Goal: Task Accomplishment & Management: Manage account settings

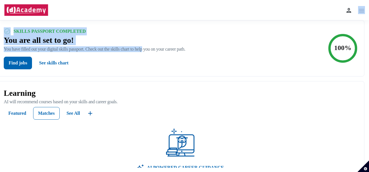
drag, startPoint x: 362, startPoint y: 15, endPoint x: 150, endPoint y: 46, distance: 214.3
click at [150, 46] on div "Home My passport Learning Job matches Messages Notifications 0 Settings Feedbac…" at bounding box center [183, 96] width 372 height 192
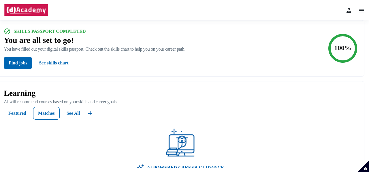
click at [134, 68] on div "Find jobs See skills chart" at bounding box center [94, 63] width 181 height 13
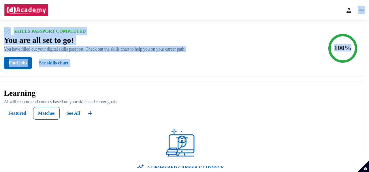
drag, startPoint x: 357, startPoint y: 53, endPoint x: 368, endPoint y: -13, distance: 66.6
click at [368, 0] on html "Home My passport Learning Job matches Messages Notifications 0 Settings Feedbac…" at bounding box center [184, 86] width 369 height 172
click at [363, 9] on img at bounding box center [361, 10] width 7 height 7
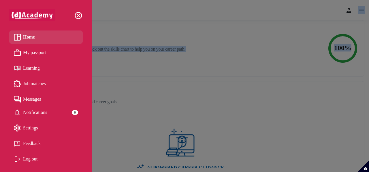
click at [50, 53] on link "My passport" at bounding box center [46, 52] width 64 height 9
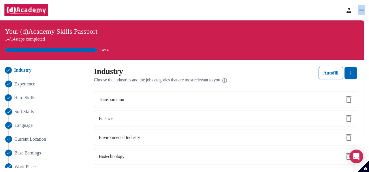
click at [28, 97] on span "Hard Skills" at bounding box center [24, 97] width 21 height 7
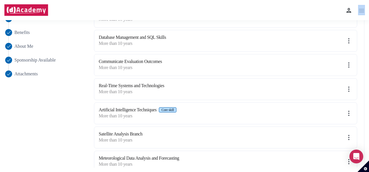
scroll to position [188, 0]
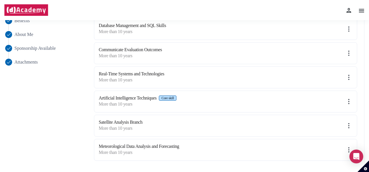
click at [283, 111] on div "10 /5 hard skills Database Query Optimization Core skill More than 10 years Uni…" at bounding box center [223, 35] width 267 height 257
click at [348, 98] on img at bounding box center [348, 101] width 7 height 7
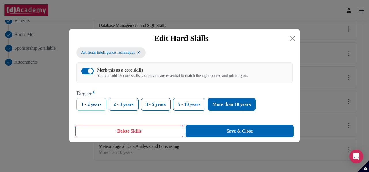
click at [92, 110] on button "1 - 2 years" at bounding box center [91, 104] width 30 height 13
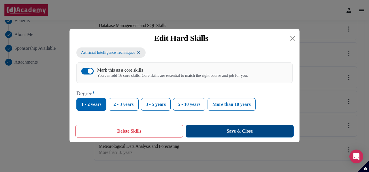
click at [201, 138] on button "Save & Close" at bounding box center [239, 131] width 108 height 13
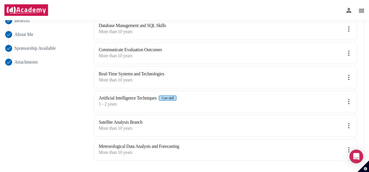
click at [348, 123] on img at bounding box center [348, 125] width 7 height 7
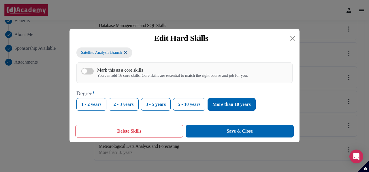
click at [132, 136] on button "Delete Skills" at bounding box center [129, 131] width 108 height 13
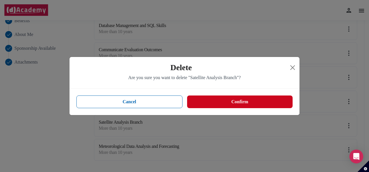
click at [200, 99] on button "Confirm" at bounding box center [239, 102] width 105 height 13
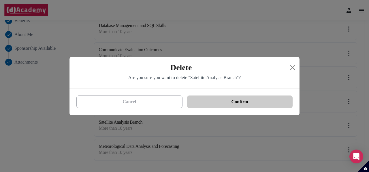
scroll to position [164, 0]
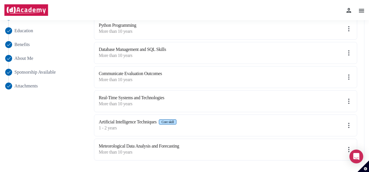
click at [349, 146] on img at bounding box center [348, 149] width 7 height 7
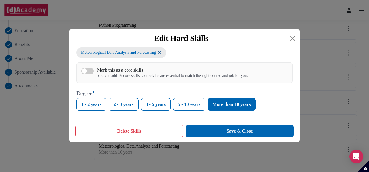
click at [138, 133] on button "Delete Skills" at bounding box center [129, 131] width 108 height 13
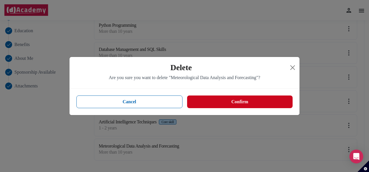
click at [195, 108] on div "Cancel Confirm" at bounding box center [184, 102] width 230 height 26
click at [196, 107] on button "Confirm" at bounding box center [239, 102] width 105 height 13
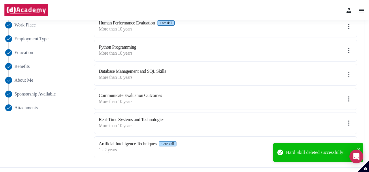
scroll to position [140, 0]
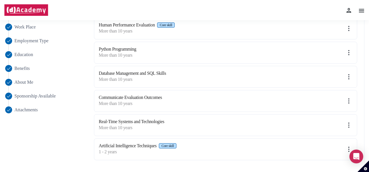
click at [348, 125] on img at bounding box center [348, 125] width 7 height 7
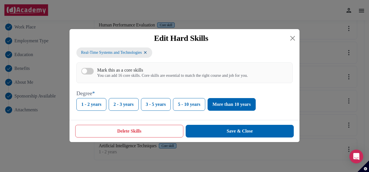
click at [160, 131] on button "Delete Skills" at bounding box center [129, 131] width 108 height 13
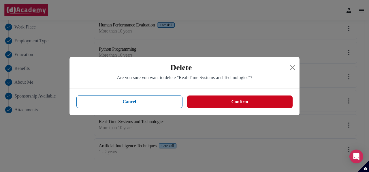
click at [239, 101] on button "Confirm" at bounding box center [239, 102] width 105 height 13
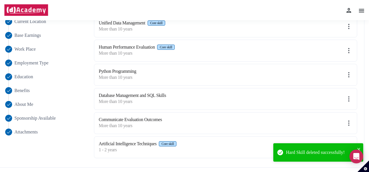
scroll to position [116, 0]
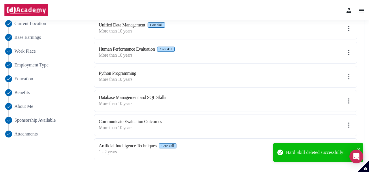
click at [349, 122] on img at bounding box center [348, 125] width 7 height 7
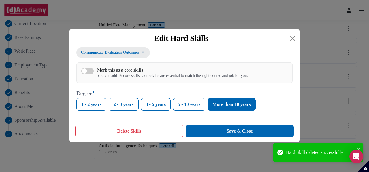
click at [155, 129] on button "Delete Skills" at bounding box center [129, 131] width 108 height 13
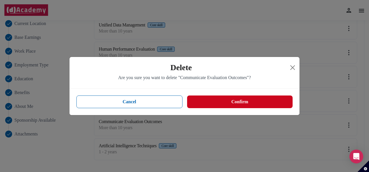
click at [237, 103] on button "Confirm" at bounding box center [239, 102] width 105 height 13
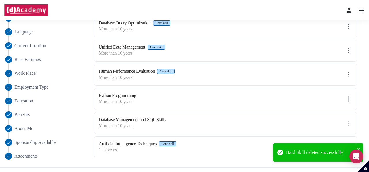
scroll to position [92, 0]
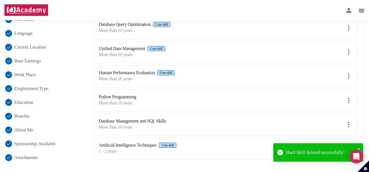
click at [349, 99] on img at bounding box center [348, 100] width 7 height 7
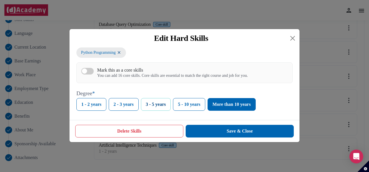
click at [153, 106] on button "3 - 5 years" at bounding box center [156, 104] width 30 height 13
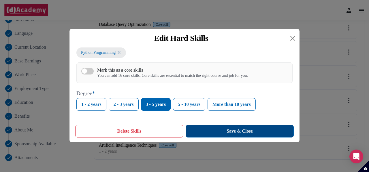
drag, startPoint x: 221, startPoint y: 125, endPoint x: 226, endPoint y: 132, distance: 9.0
click at [226, 132] on div "Delete Skills Save & Close" at bounding box center [184, 131] width 230 height 22
click at [226, 132] on button "Save & Close" at bounding box center [239, 131] width 108 height 13
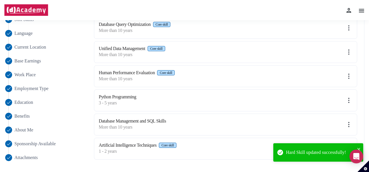
click at [348, 123] on img at bounding box center [348, 124] width 7 height 7
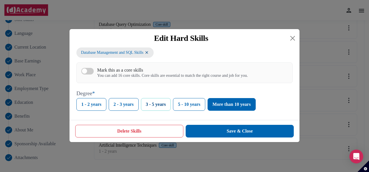
click at [153, 110] on button "3 - 5 years" at bounding box center [156, 104] width 30 height 13
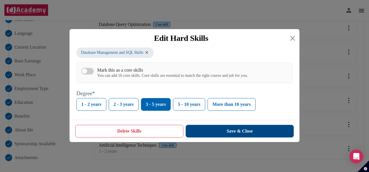
click at [252, 132] on button "Save & Close" at bounding box center [239, 131] width 108 height 13
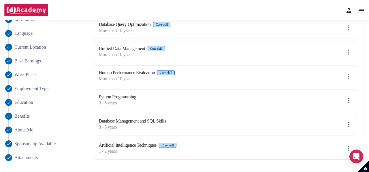
click at [349, 76] on img at bounding box center [348, 76] width 7 height 7
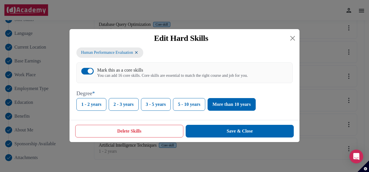
click at [165, 129] on button "Delete Skills" at bounding box center [129, 131] width 108 height 13
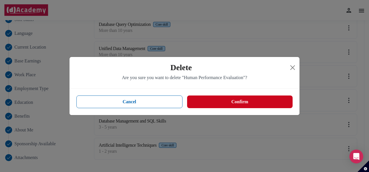
click at [211, 96] on button "Confirm" at bounding box center [239, 102] width 105 height 13
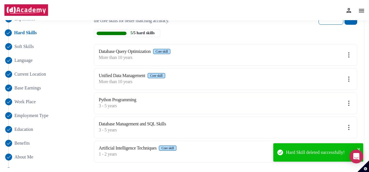
scroll to position [65, 0]
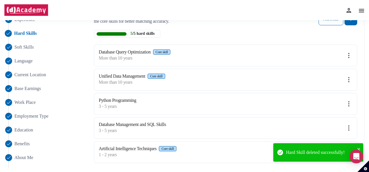
click at [350, 79] on img at bounding box center [348, 79] width 7 height 7
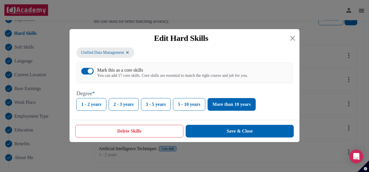
click at [155, 138] on button "Delete Skills" at bounding box center [129, 131] width 108 height 13
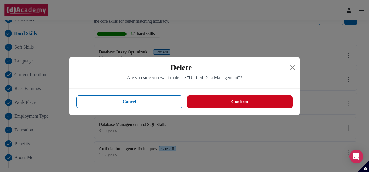
click at [228, 104] on button "Confirm" at bounding box center [239, 102] width 105 height 13
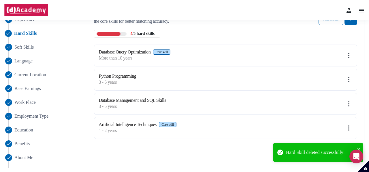
click at [347, 55] on img at bounding box center [348, 55] width 7 height 7
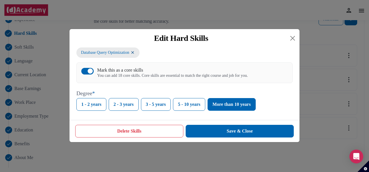
click at [161, 130] on button "Delete Skills" at bounding box center [129, 131] width 108 height 13
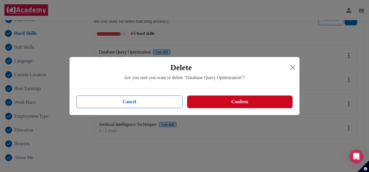
click at [215, 96] on button "Confirm" at bounding box center [239, 102] width 105 height 13
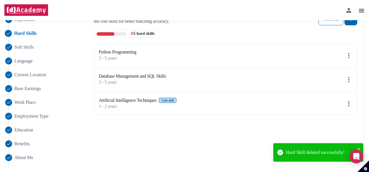
scroll to position [0, 0]
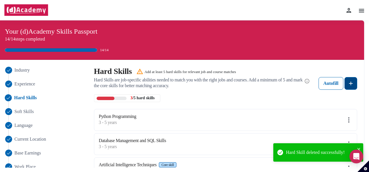
click at [352, 85] on img at bounding box center [350, 83] width 7 height 7
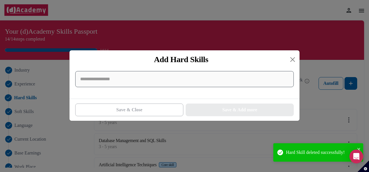
click at [172, 87] on input at bounding box center [184, 79] width 218 height 16
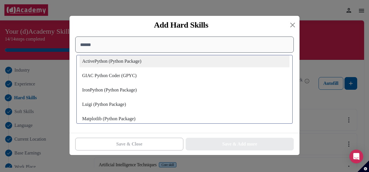
scroll to position [94, 0]
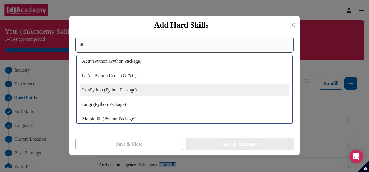
type input "*"
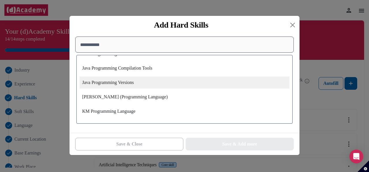
scroll to position [934, 0]
type input "**********"
click at [172, 87] on div "Java Programming" at bounding box center [184, 83] width 210 height 12
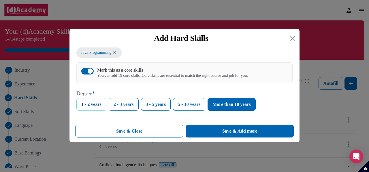
click at [94, 109] on button "1 - 2 years" at bounding box center [91, 104] width 30 height 13
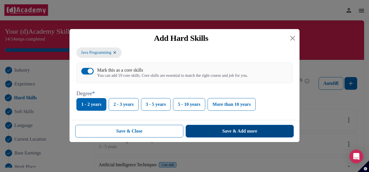
click at [252, 133] on div "Save & Add more" at bounding box center [239, 131] width 35 height 7
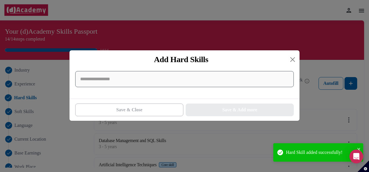
click at [237, 80] on input at bounding box center [184, 79] width 218 height 16
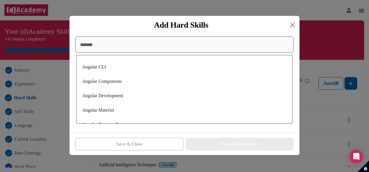
scroll to position [32, 0]
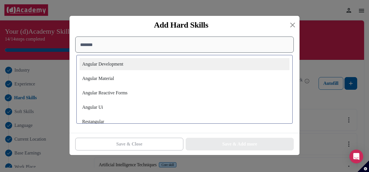
type input "*******"
click at [125, 62] on div "Angular Development" at bounding box center [184, 64] width 210 height 12
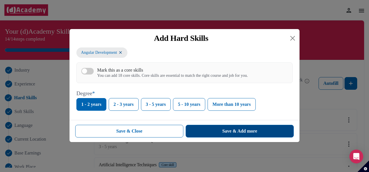
click at [219, 133] on button "Save & Add more" at bounding box center [239, 131] width 108 height 13
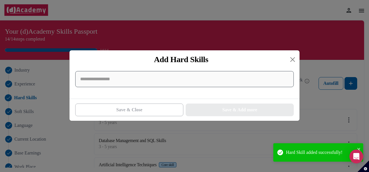
click at [148, 86] on input at bounding box center [184, 79] width 218 height 16
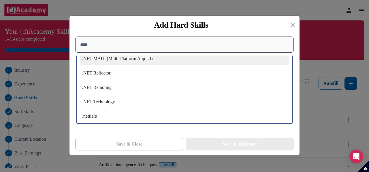
scroll to position [46, 0]
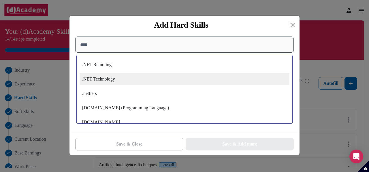
type input "****"
click at [134, 79] on div ".NET Technology" at bounding box center [184, 79] width 210 height 12
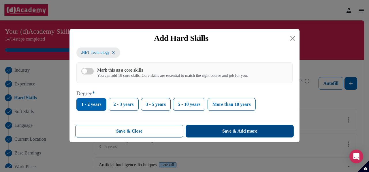
click at [220, 130] on button "Save & Add more" at bounding box center [239, 131] width 108 height 13
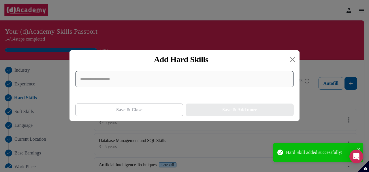
click at [184, 79] on input at bounding box center [184, 79] width 218 height 16
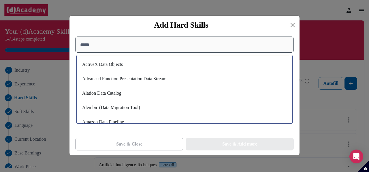
scroll to position [47, 0]
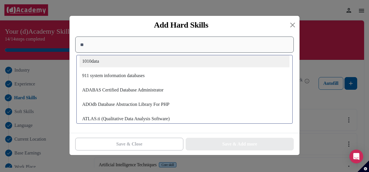
type input "*"
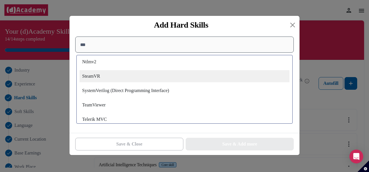
scroll to position [0, 0]
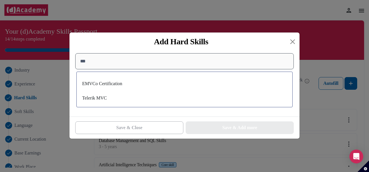
click at [158, 65] on input "***" at bounding box center [184, 61] width 218 height 16
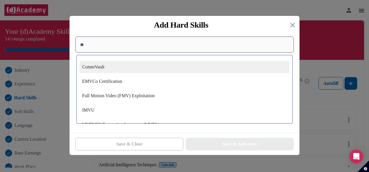
type input "*"
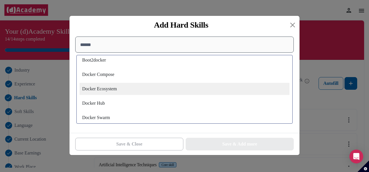
type input "******"
click at [141, 94] on div "Docker Ecosystem" at bounding box center [184, 89] width 210 height 12
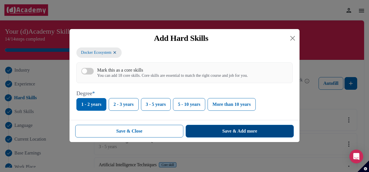
click at [215, 131] on button "Save & Add more" at bounding box center [239, 131] width 108 height 13
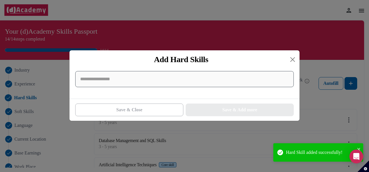
click at [163, 73] on input at bounding box center [184, 79] width 218 height 16
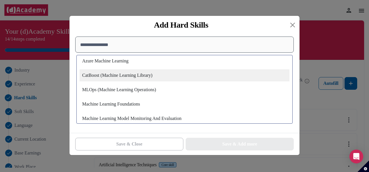
scroll to position [53, 0]
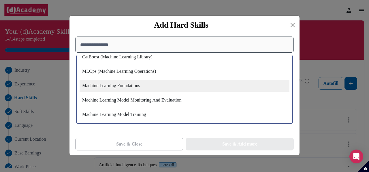
type input "**********"
click at [173, 82] on div "Machine Learning Foundations" at bounding box center [184, 86] width 210 height 12
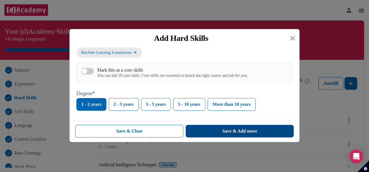
click at [234, 128] on button "Save & Add more" at bounding box center [239, 131] width 108 height 13
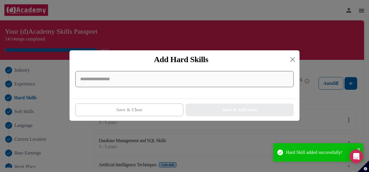
click at [158, 83] on input at bounding box center [184, 79] width 218 height 16
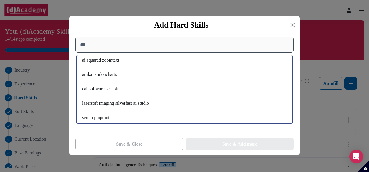
scroll to position [0, 0]
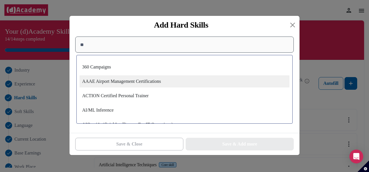
type input "*"
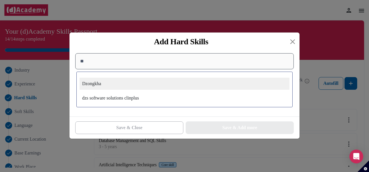
type input "*"
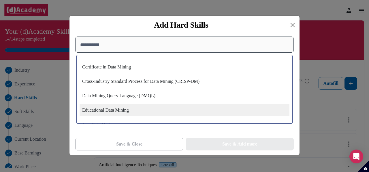
scroll to position [31, 0]
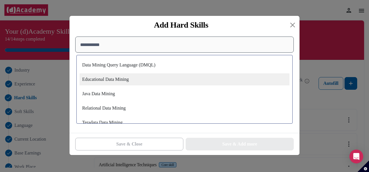
type input "**********"
click at [142, 79] on div "Educational Data Mining" at bounding box center [184, 79] width 210 height 12
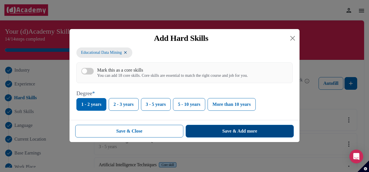
click at [218, 132] on button "Save & Add more" at bounding box center [239, 131] width 108 height 13
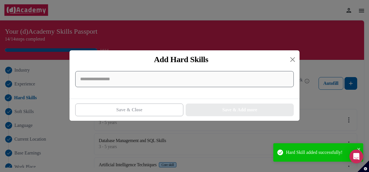
click at [143, 87] on input at bounding box center [184, 79] width 218 height 16
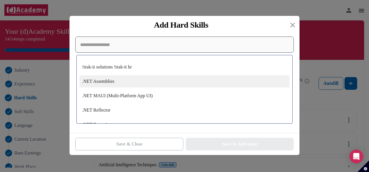
type input "*"
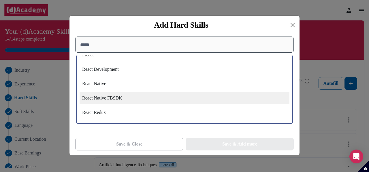
scroll to position [357, 0]
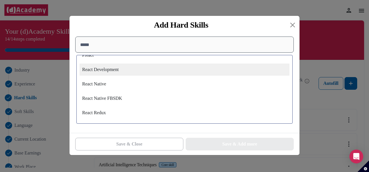
type input "*****"
click at [147, 73] on div "React Development" at bounding box center [184, 70] width 210 height 12
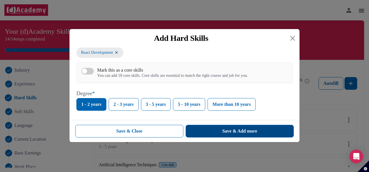
click at [232, 129] on div "Save & Add more" at bounding box center [239, 131] width 35 height 7
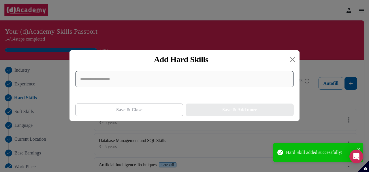
click at [159, 83] on input at bounding box center [184, 79] width 218 height 16
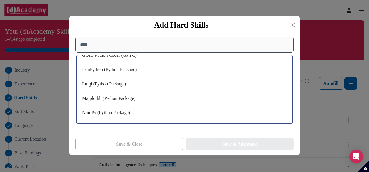
scroll to position [0, 0]
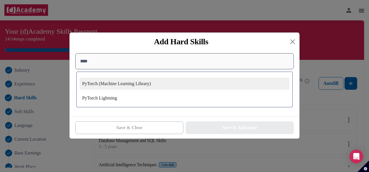
type input "****"
click at [159, 83] on div "PyTorch (Machine Learning Library)" at bounding box center [184, 84] width 210 height 12
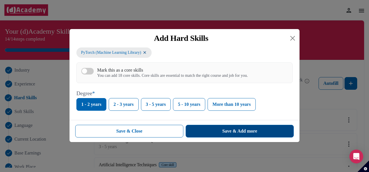
click at [207, 128] on button "Save & Add more" at bounding box center [239, 131] width 108 height 13
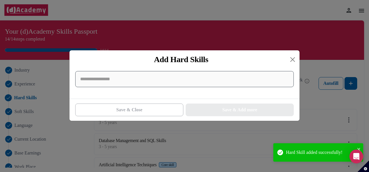
click at [162, 87] on input at bounding box center [184, 79] width 218 height 16
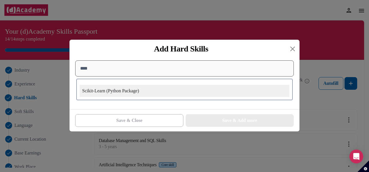
type input "****"
click at [162, 88] on div "Scikit-Learn (Python Package)" at bounding box center [184, 91] width 210 height 12
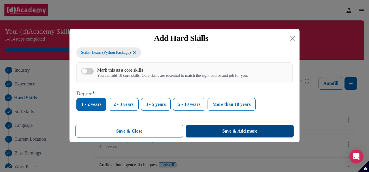
click at [230, 137] on button "Save & Add more" at bounding box center [239, 131] width 108 height 13
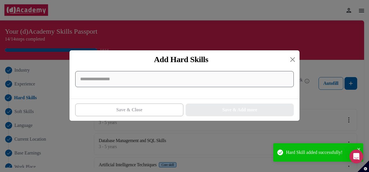
click at [258, 84] on input at bounding box center [184, 79] width 218 height 16
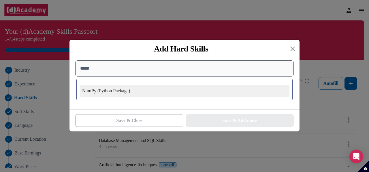
type input "*****"
click at [211, 90] on div "NumPy (Python Package)" at bounding box center [184, 91] width 210 height 12
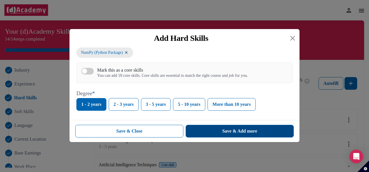
click at [220, 134] on button "Save & Add more" at bounding box center [239, 131] width 108 height 13
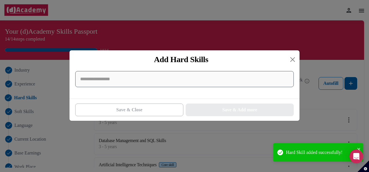
click at [221, 82] on input at bounding box center [184, 79] width 218 height 16
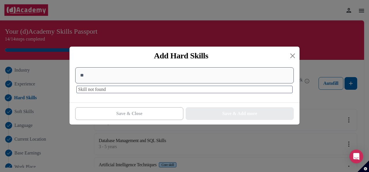
type input "*"
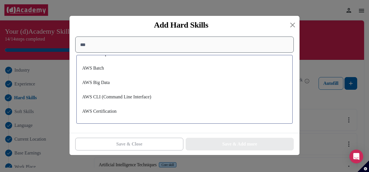
scroll to position [71, 0]
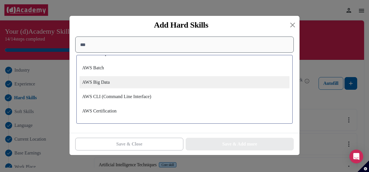
type input "***"
click at [147, 86] on div "AWS Big Data" at bounding box center [184, 82] width 210 height 12
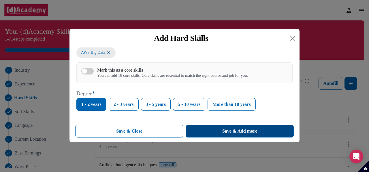
click at [211, 128] on button "Save & Add more" at bounding box center [239, 131] width 108 height 13
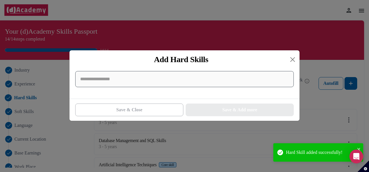
click at [190, 79] on input at bounding box center [184, 79] width 218 height 16
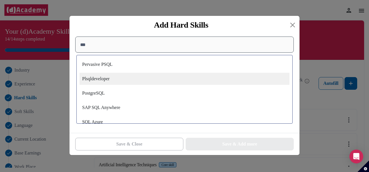
scroll to position [390, 0]
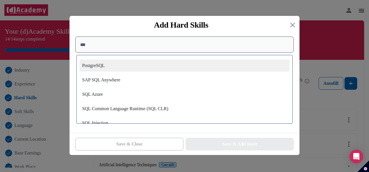
type input "***"
click at [137, 69] on div "PostgreSQL" at bounding box center [184, 66] width 210 height 12
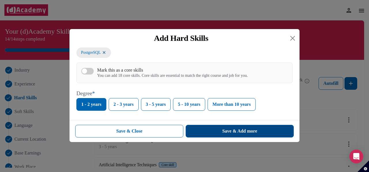
click at [222, 134] on div "Save & Add more" at bounding box center [239, 131] width 35 height 7
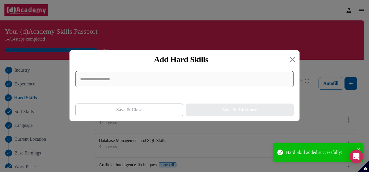
click at [181, 78] on input at bounding box center [184, 79] width 218 height 16
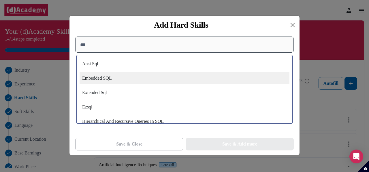
scroll to position [0, 0]
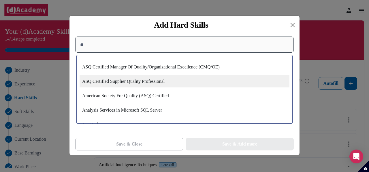
type input "*"
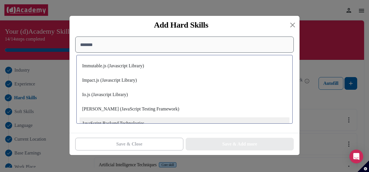
scroll to position [410, 0]
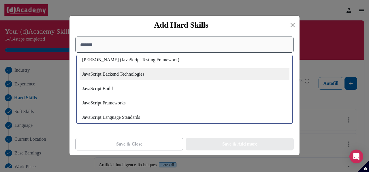
type input "*******"
click at [150, 76] on div "JavaScript Backend Technologies" at bounding box center [184, 74] width 210 height 12
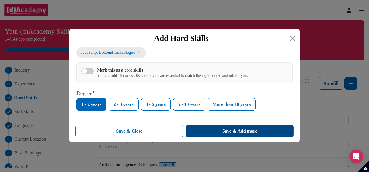
click at [218, 130] on button "Save & Add more" at bounding box center [239, 131] width 108 height 13
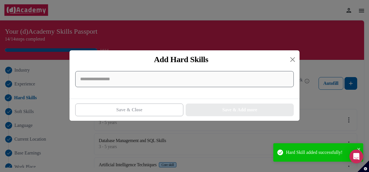
click at [170, 73] on input at bounding box center [184, 79] width 218 height 16
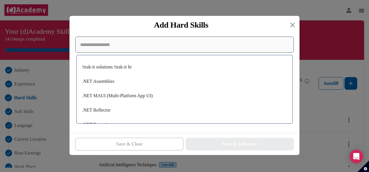
scroll to position [7, 0]
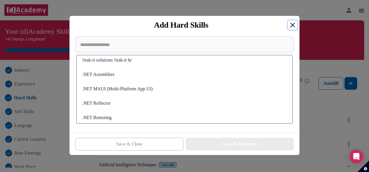
click at [290, 27] on button "Close" at bounding box center [292, 24] width 9 height 9
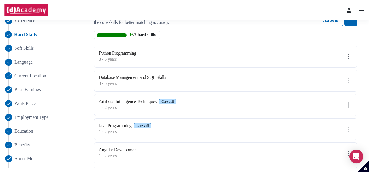
scroll to position [0, 0]
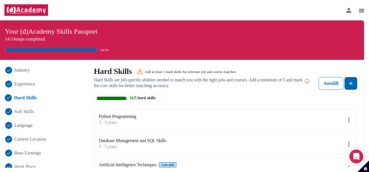
drag, startPoint x: 38, startPoint y: 3, endPoint x: 40, endPoint y: 8, distance: 5.4
click at [40, 8] on div at bounding box center [26, 10] width 44 height 20
click at [40, 8] on img at bounding box center [26, 10] width 44 height 12
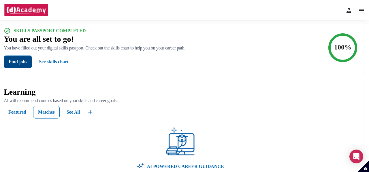
click at [23, 65] on button "Find jobs" at bounding box center [18, 62] width 28 height 13
